Goal: Find specific page/section: Find specific page/section

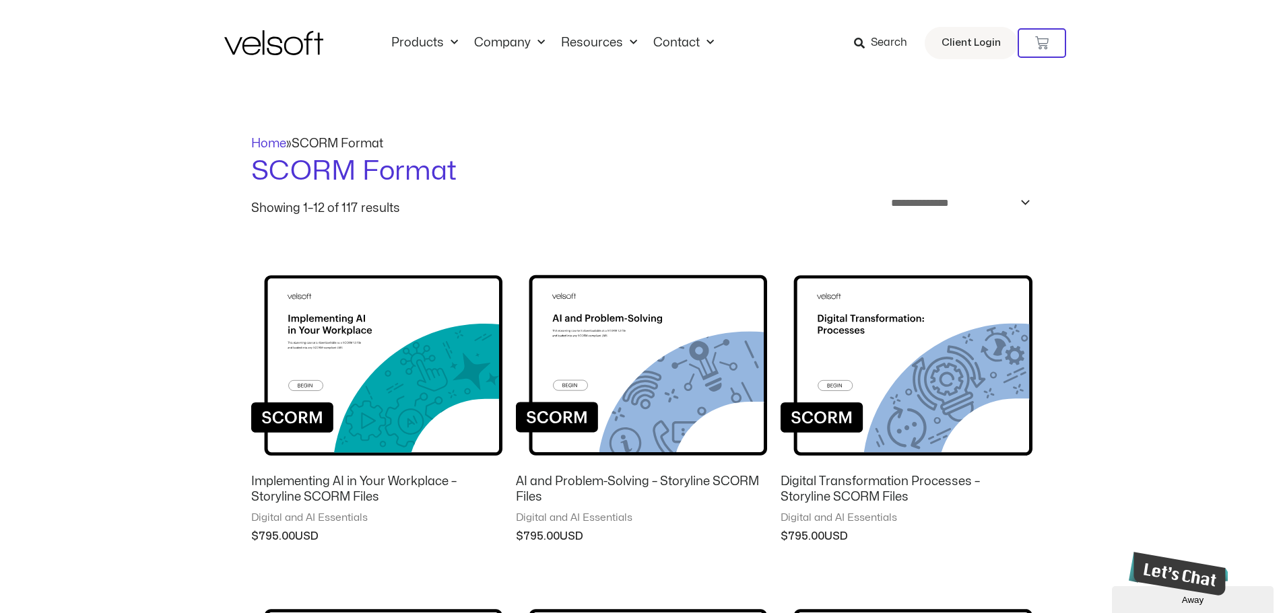
click at [279, 52] on img at bounding box center [273, 42] width 99 height 25
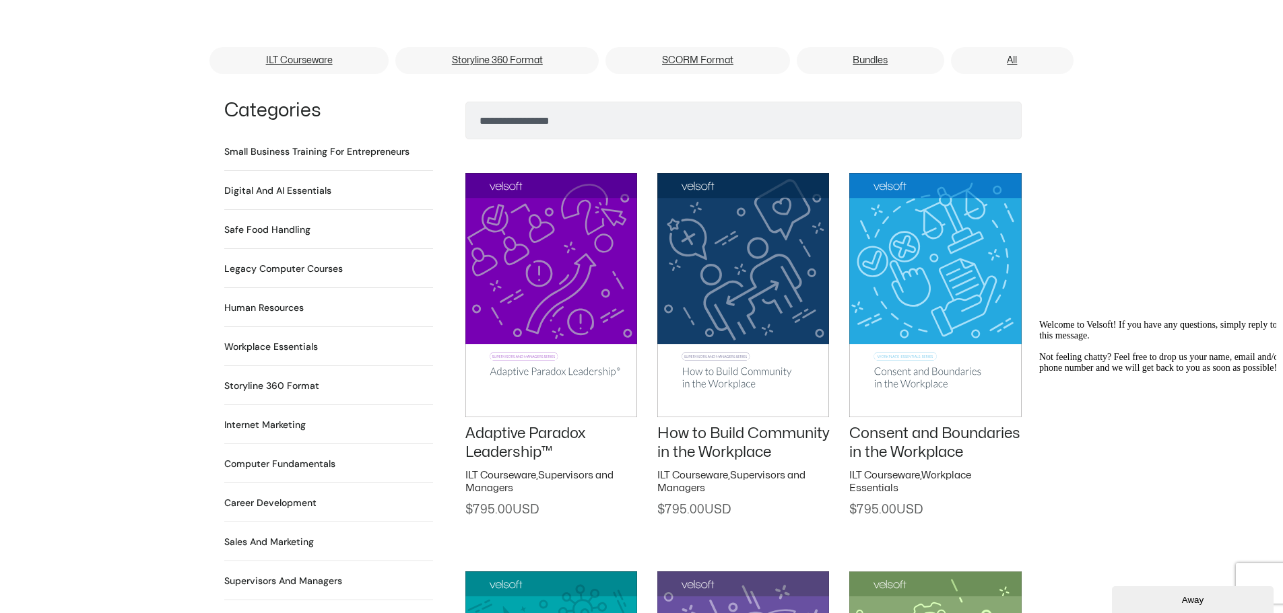
scroll to position [808, 0]
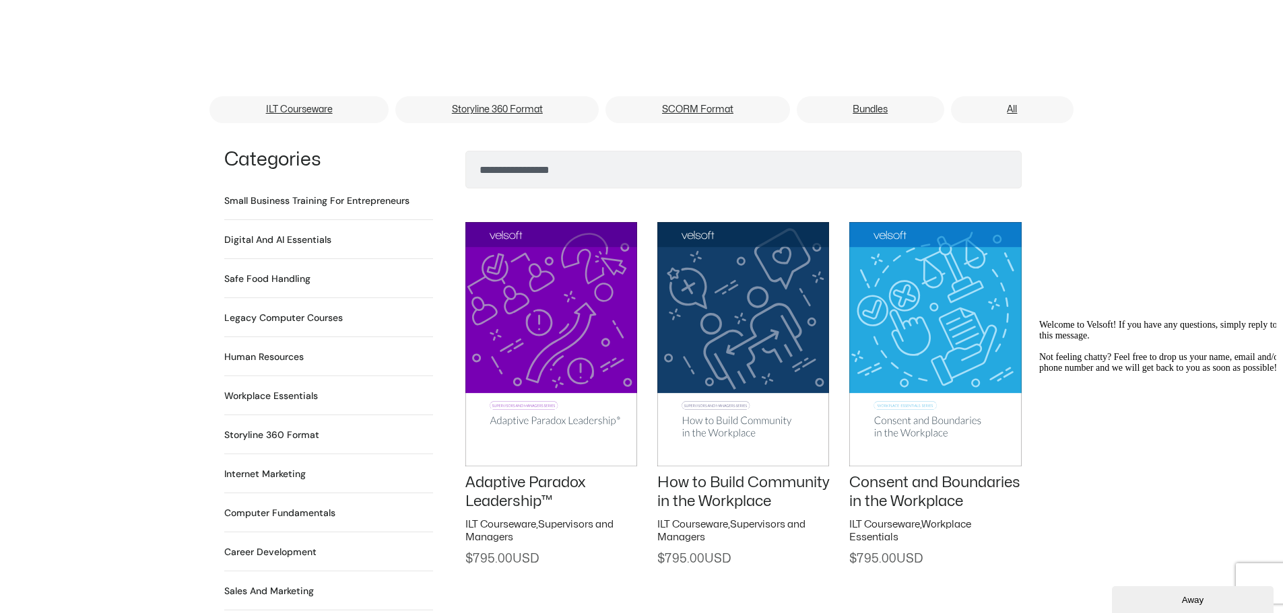
click at [259, 350] on h2 "Human Resources 64 Products" at bounding box center [263, 357] width 79 height 14
